Goal: Book appointment/travel/reservation

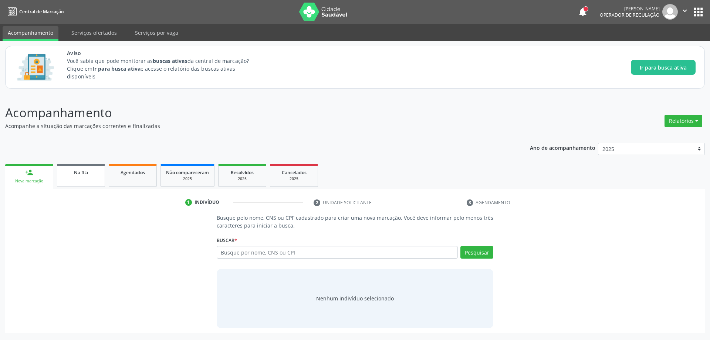
click at [77, 177] on link "Na fila" at bounding box center [81, 175] width 48 height 23
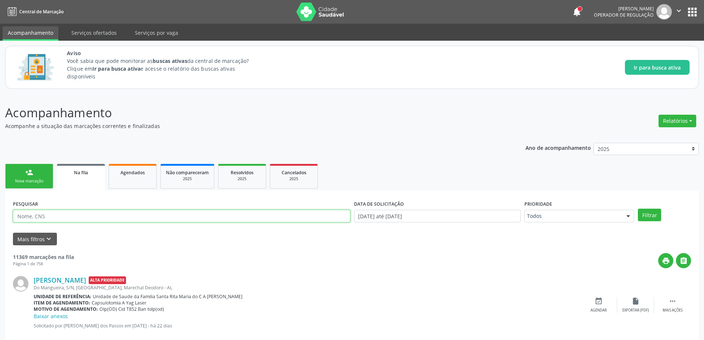
paste input "709201288869238"
type input "709201288869238"
click at [653, 211] on button "Filtrar" at bounding box center [649, 215] width 23 height 13
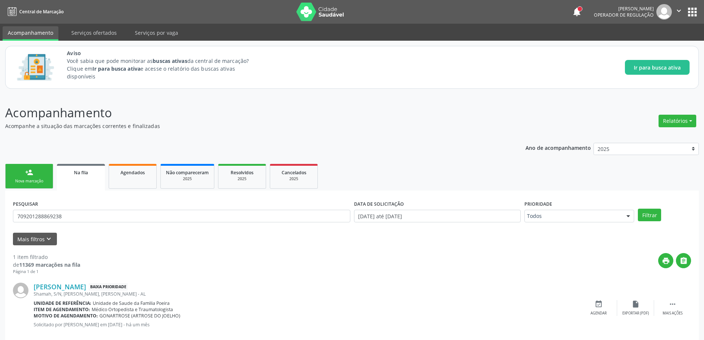
scroll to position [14, 0]
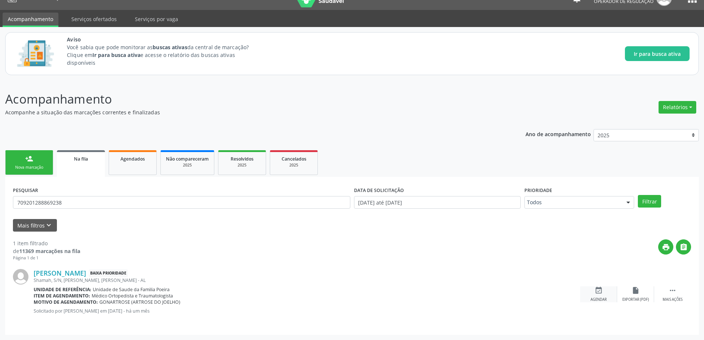
click at [599, 298] on div "Agendar" at bounding box center [599, 299] width 16 height 5
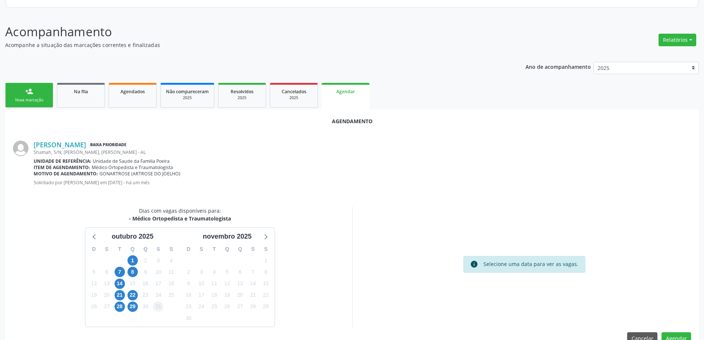
scroll to position [88, 0]
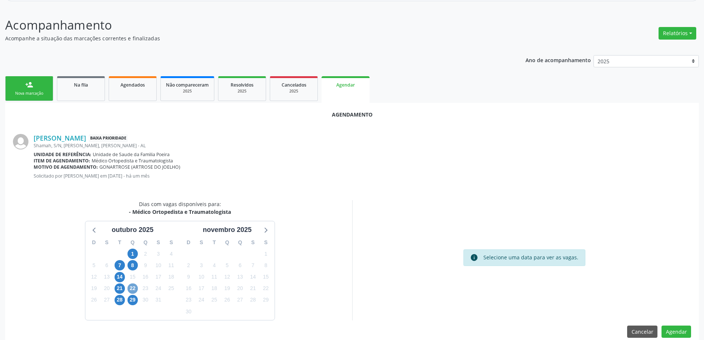
click at [134, 289] on span "22" at bounding box center [133, 288] width 10 height 10
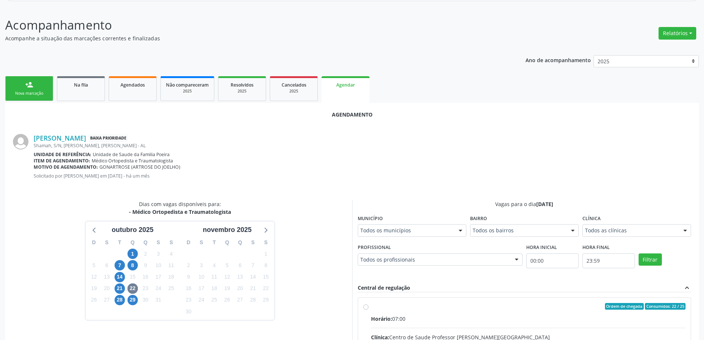
click at [366, 305] on input "Ordem de chegada Consumidos: 22 / 25 Horário: 07:00 Clínica: Centro de Saude Pr…" at bounding box center [366, 306] width 5 height 7
radio input "true"
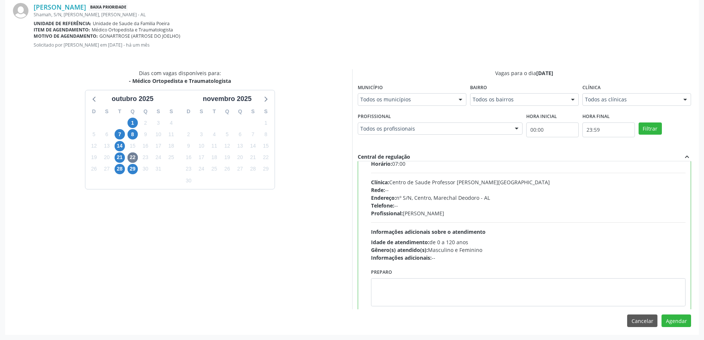
scroll to position [37, 0]
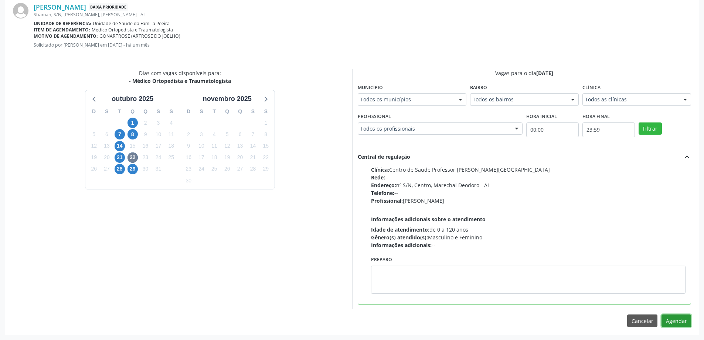
click at [685, 326] on button "Agendar" at bounding box center [677, 320] width 30 height 13
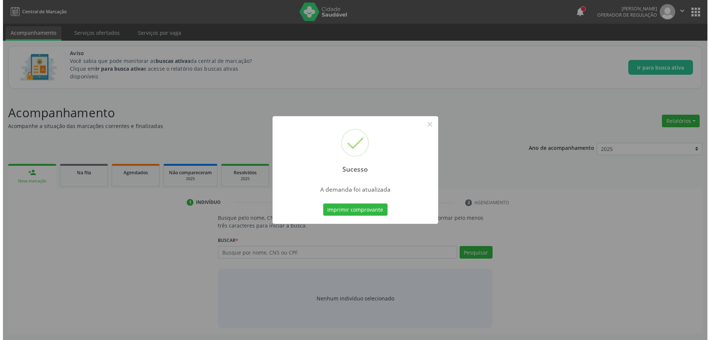
scroll to position [0, 0]
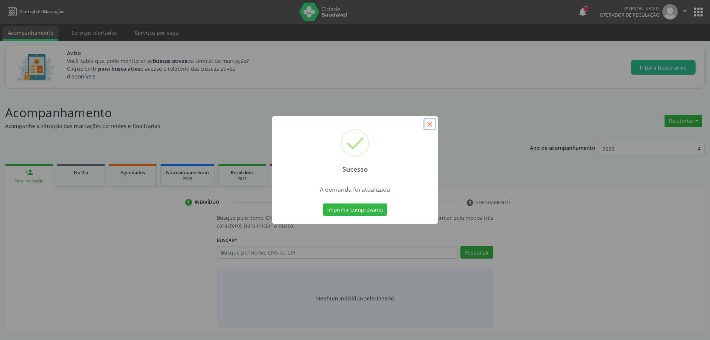
click at [431, 127] on button "×" at bounding box center [429, 124] width 13 height 13
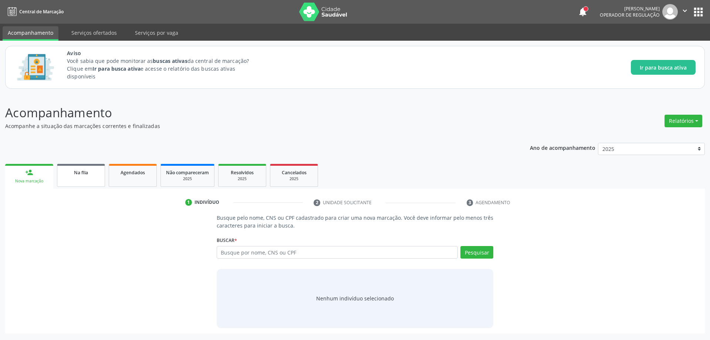
click at [88, 176] on link "Na fila" at bounding box center [81, 175] width 48 height 23
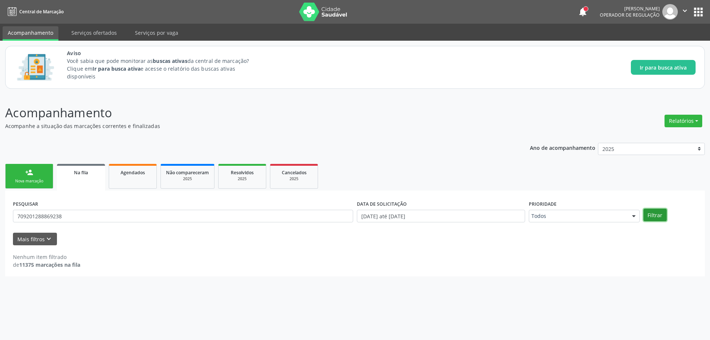
click at [662, 219] on button "Filtrar" at bounding box center [654, 215] width 23 height 13
click at [91, 172] on div "Na fila" at bounding box center [81, 172] width 38 height 8
